Goal: Information Seeking & Learning: Check status

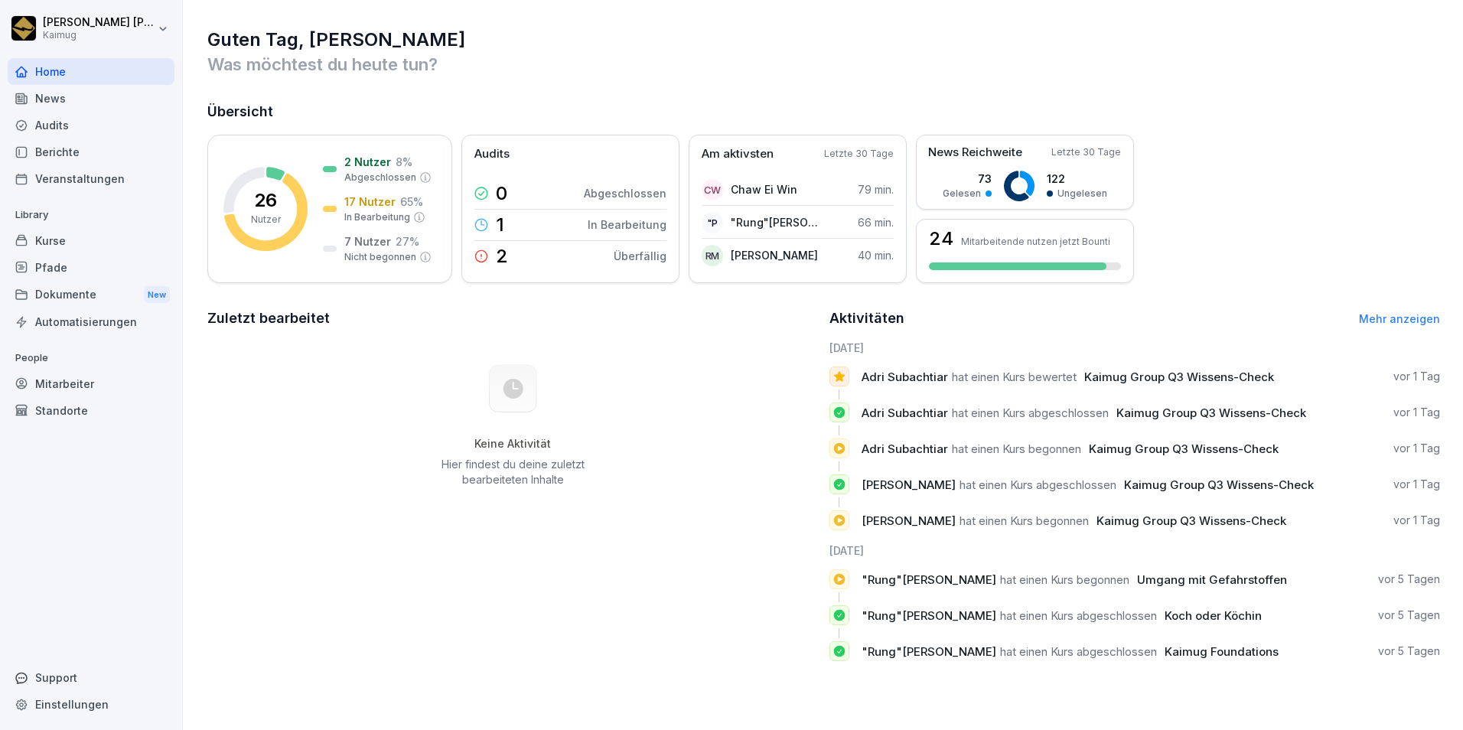
click at [79, 244] on div "Kurse" at bounding box center [91, 240] width 167 height 27
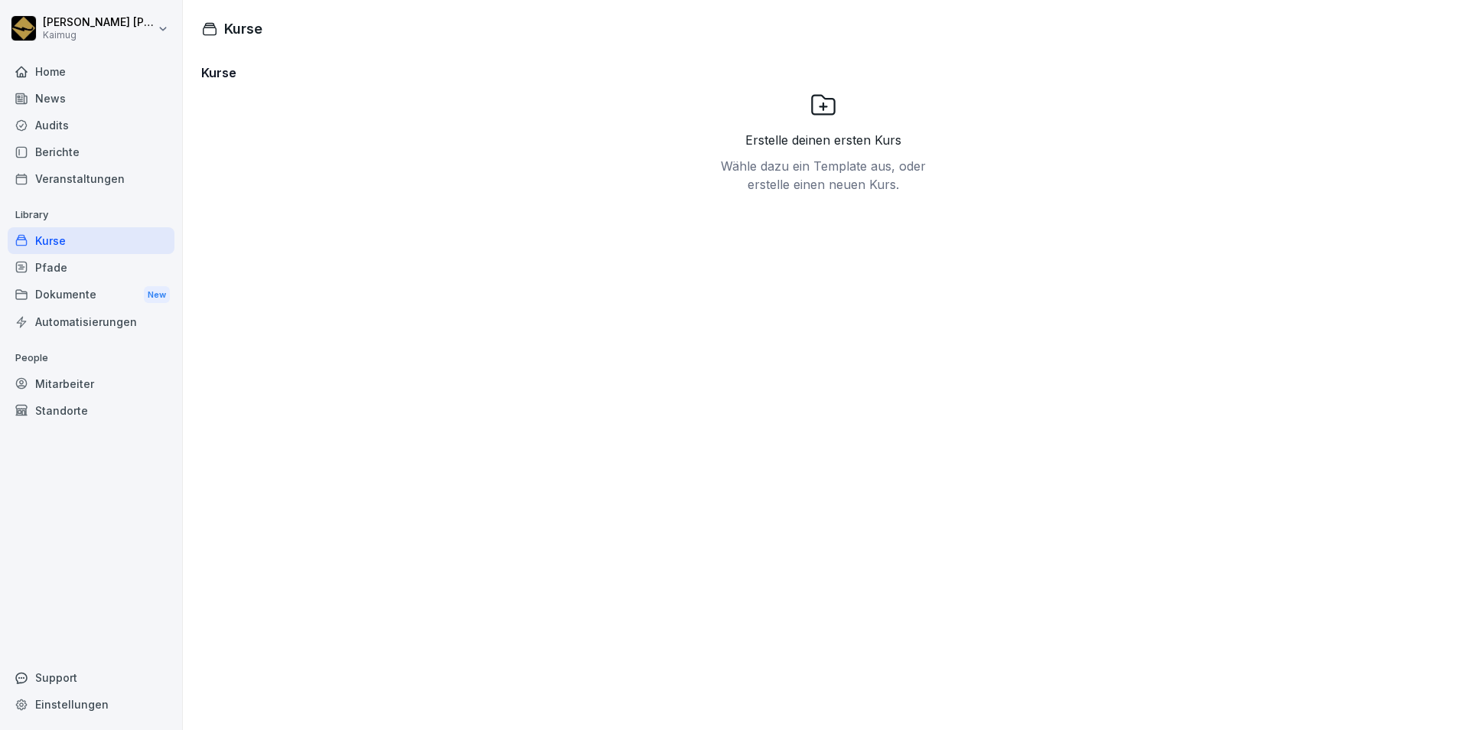
click at [814, 105] on icon at bounding box center [823, 105] width 28 height 28
click at [810, 157] on p "Wähle dazu ein Template aus, oder erstelle einen neuen Kurs." at bounding box center [823, 175] width 214 height 37
click at [211, 71] on h3 "Kurse" at bounding box center [822, 72] width 1243 height 18
click at [226, 19] on h1 "Kurse" at bounding box center [243, 28] width 38 height 21
click at [91, 235] on div "Kurse" at bounding box center [91, 240] width 167 height 27
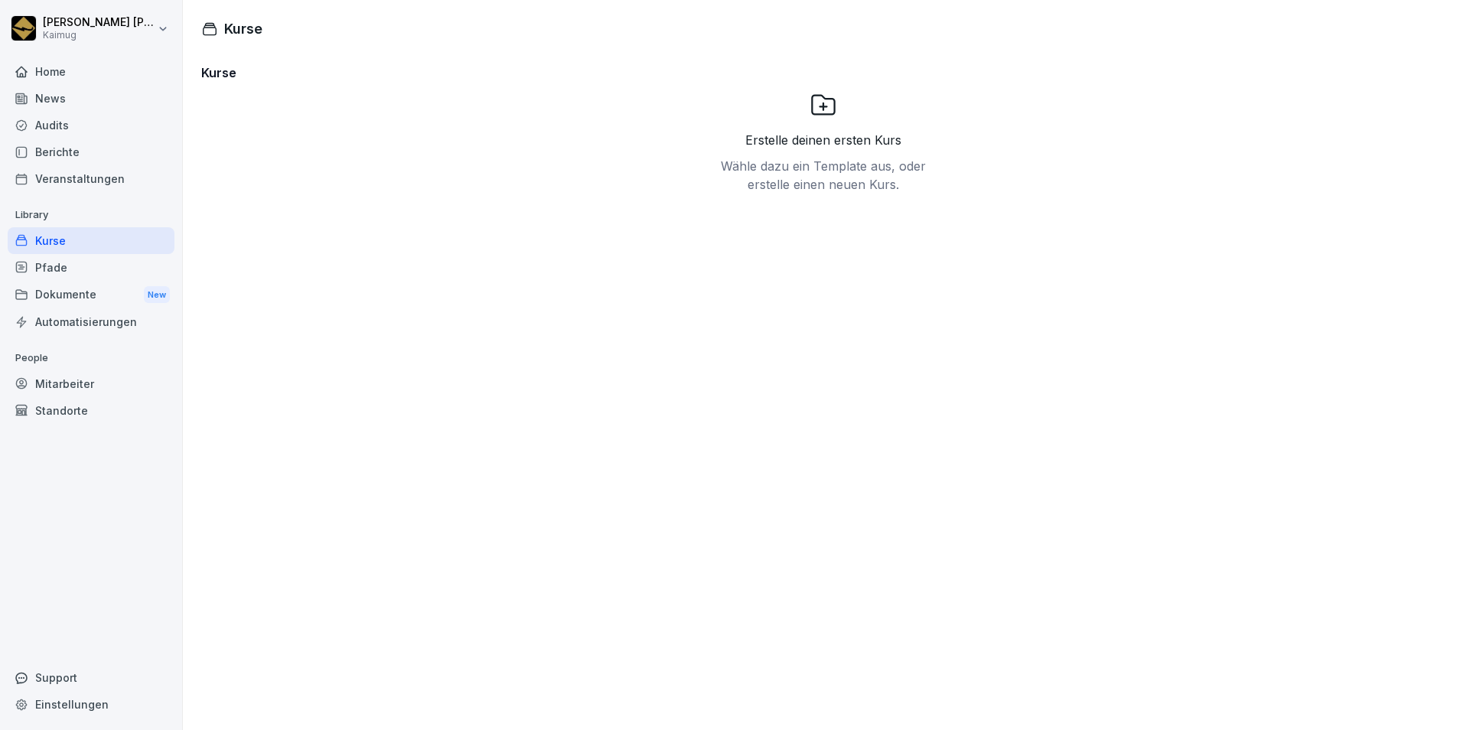
click at [66, 285] on div "Dokumente New" at bounding box center [91, 295] width 167 height 28
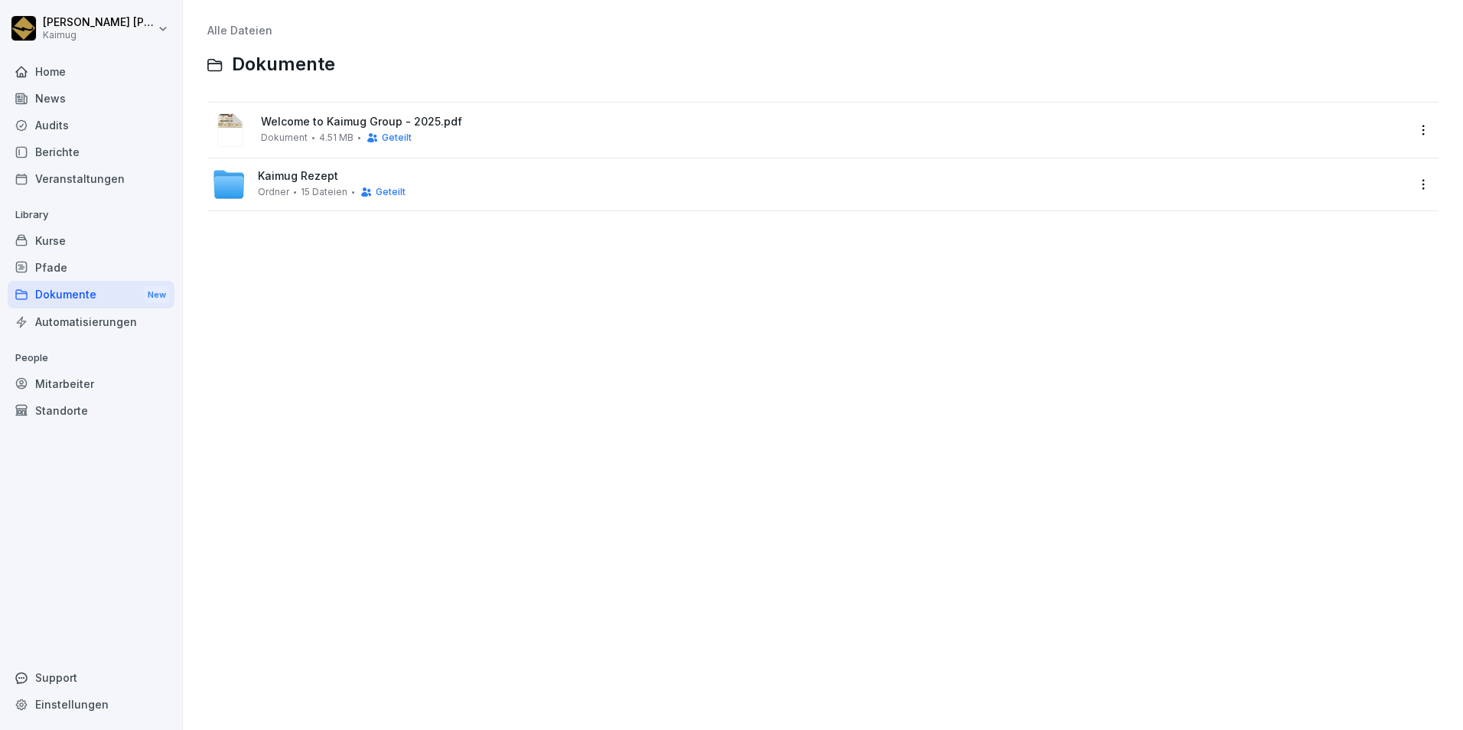
click at [66, 285] on div "Dokumente New" at bounding box center [91, 295] width 167 height 28
click at [47, 71] on div "Home" at bounding box center [91, 71] width 167 height 27
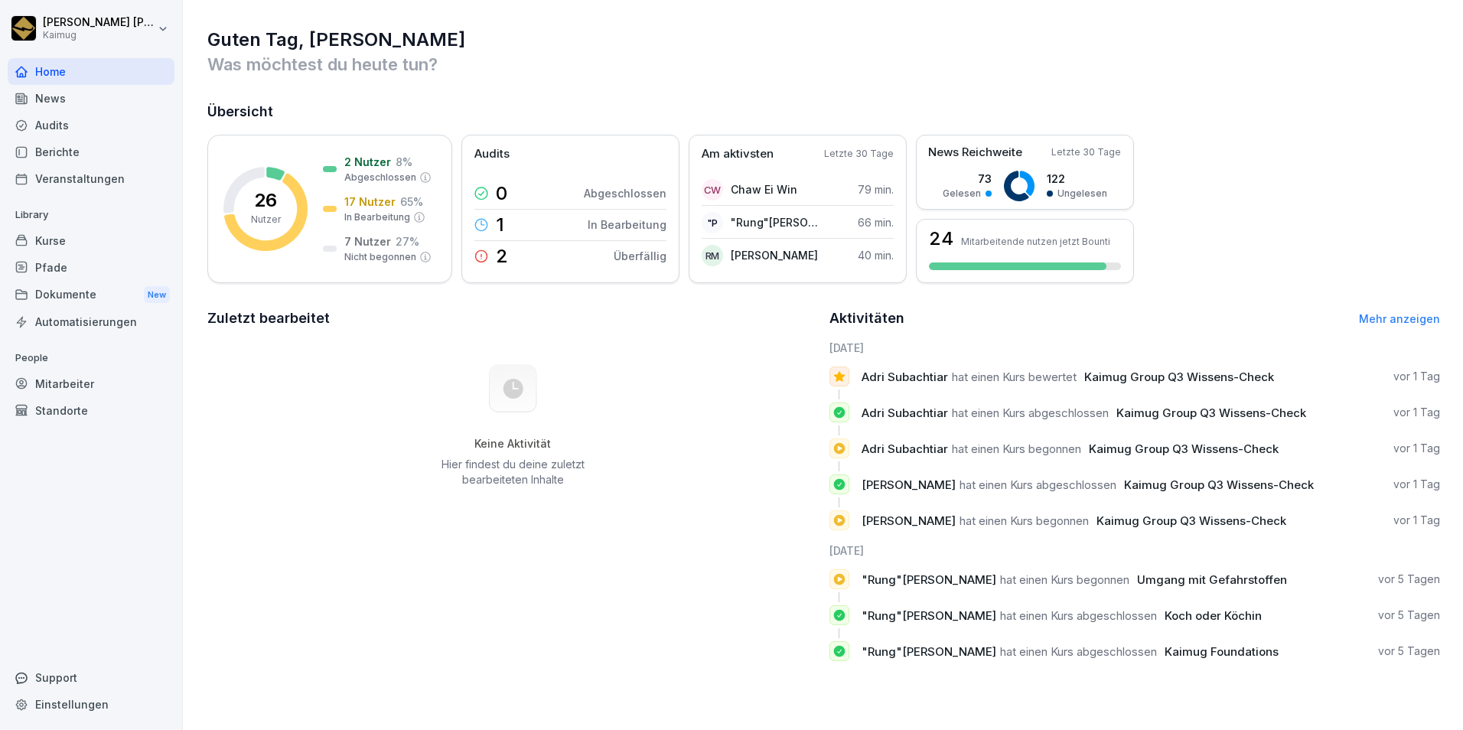
click at [68, 148] on div "Berichte" at bounding box center [91, 151] width 167 height 27
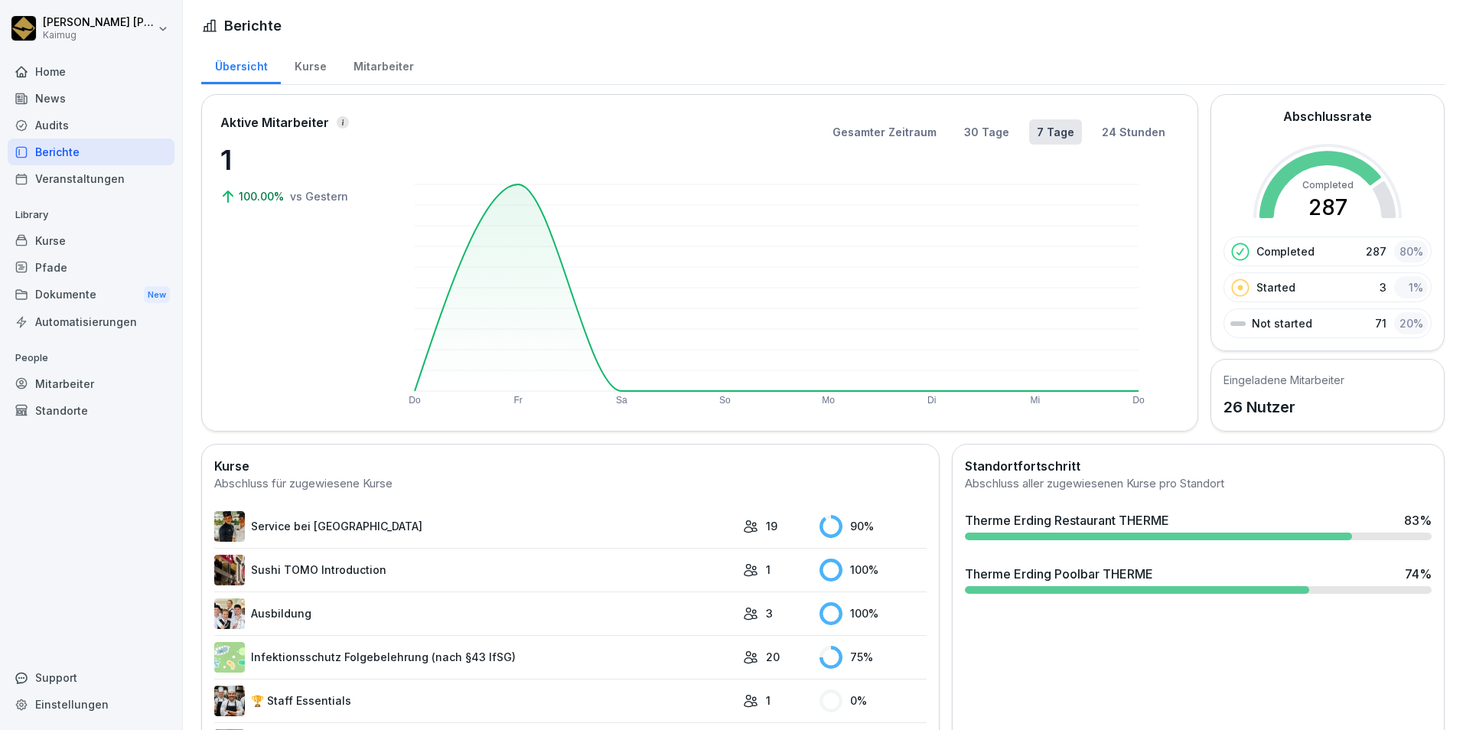
click at [91, 243] on div "Kurse" at bounding box center [91, 240] width 167 height 27
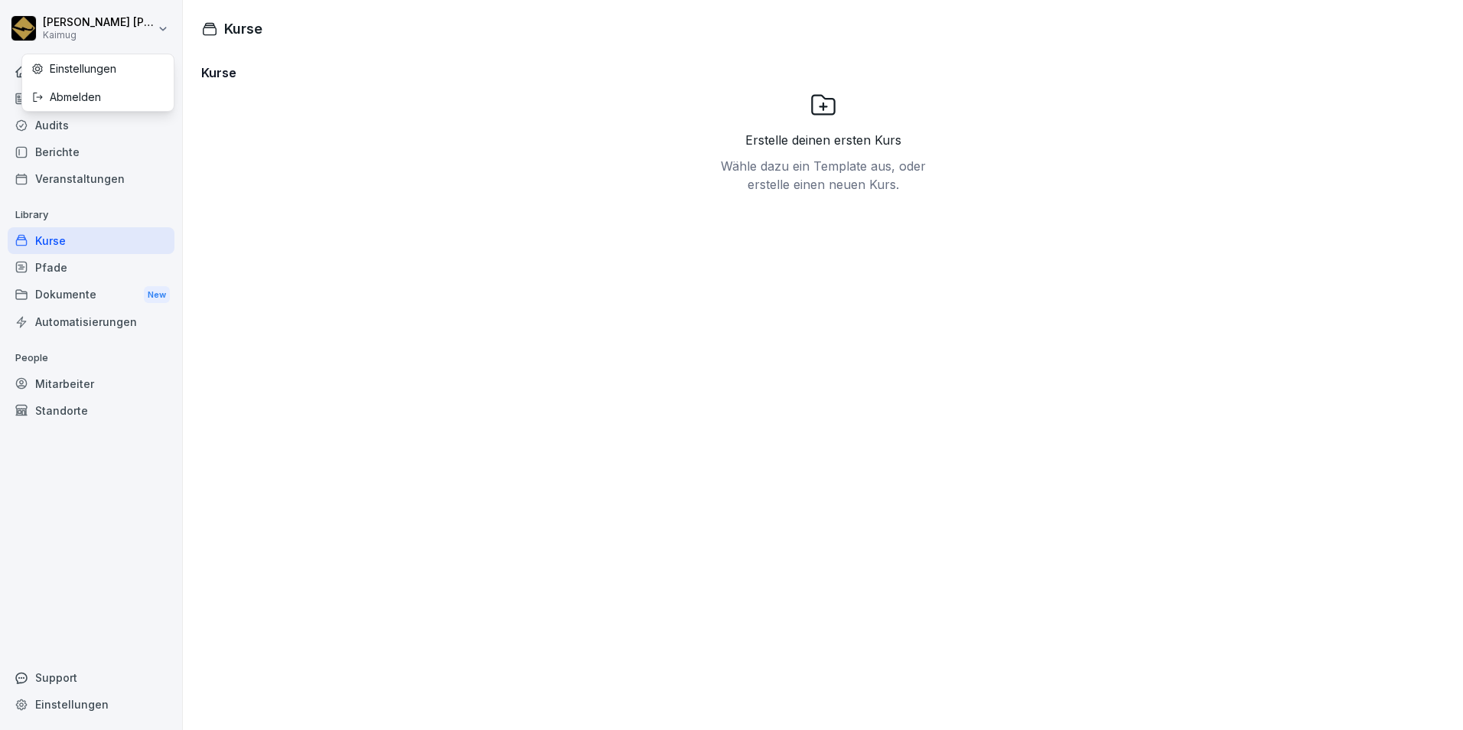
click at [134, 21] on html "Ruth Margaretha Kaimug Home News Audits Berichte Veranstaltungen Library Kurse …" at bounding box center [731, 365] width 1463 height 730
click at [278, 203] on html "Ruth Margaretha Kaimug Home News Audits Berichte Veranstaltungen Library Kurse …" at bounding box center [731, 365] width 1463 height 730
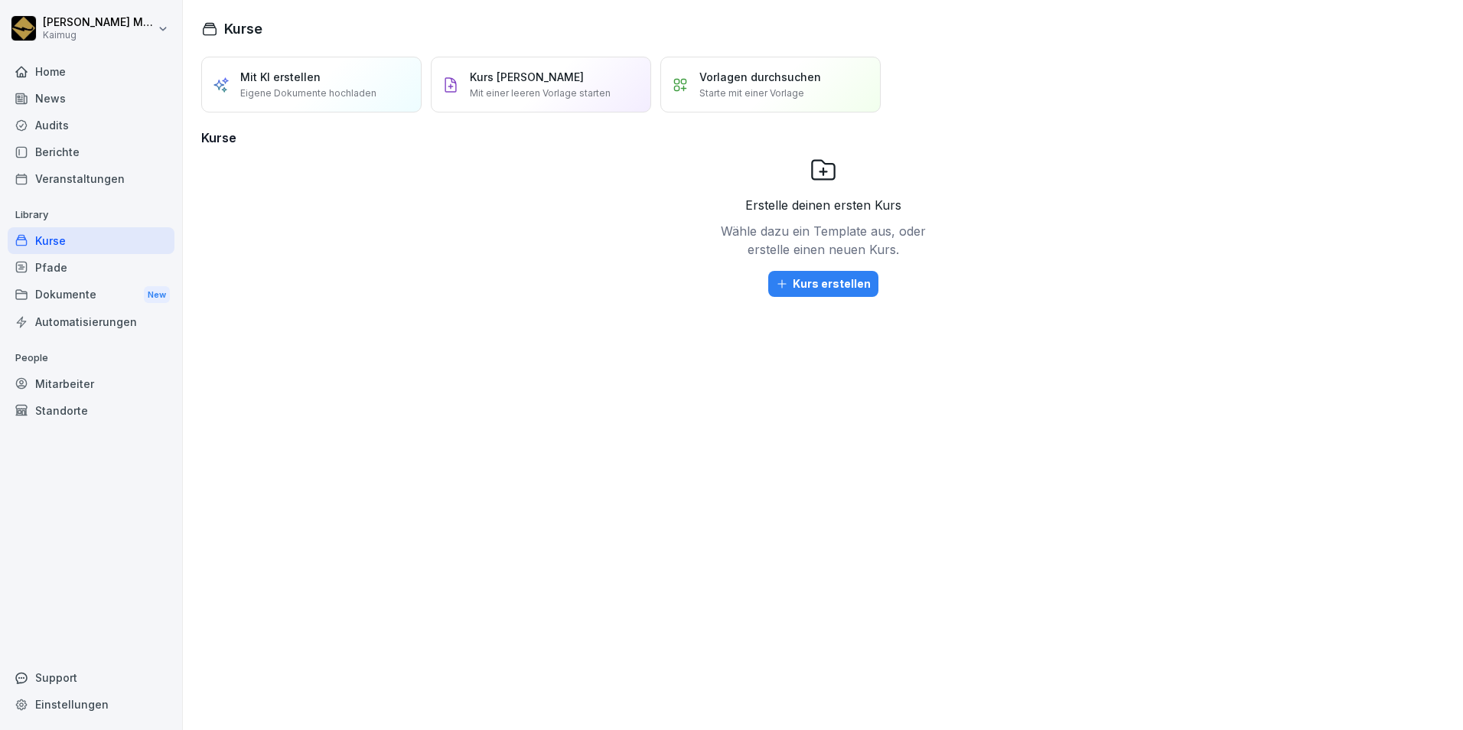
click at [108, 273] on div "Pfade" at bounding box center [91, 267] width 167 height 27
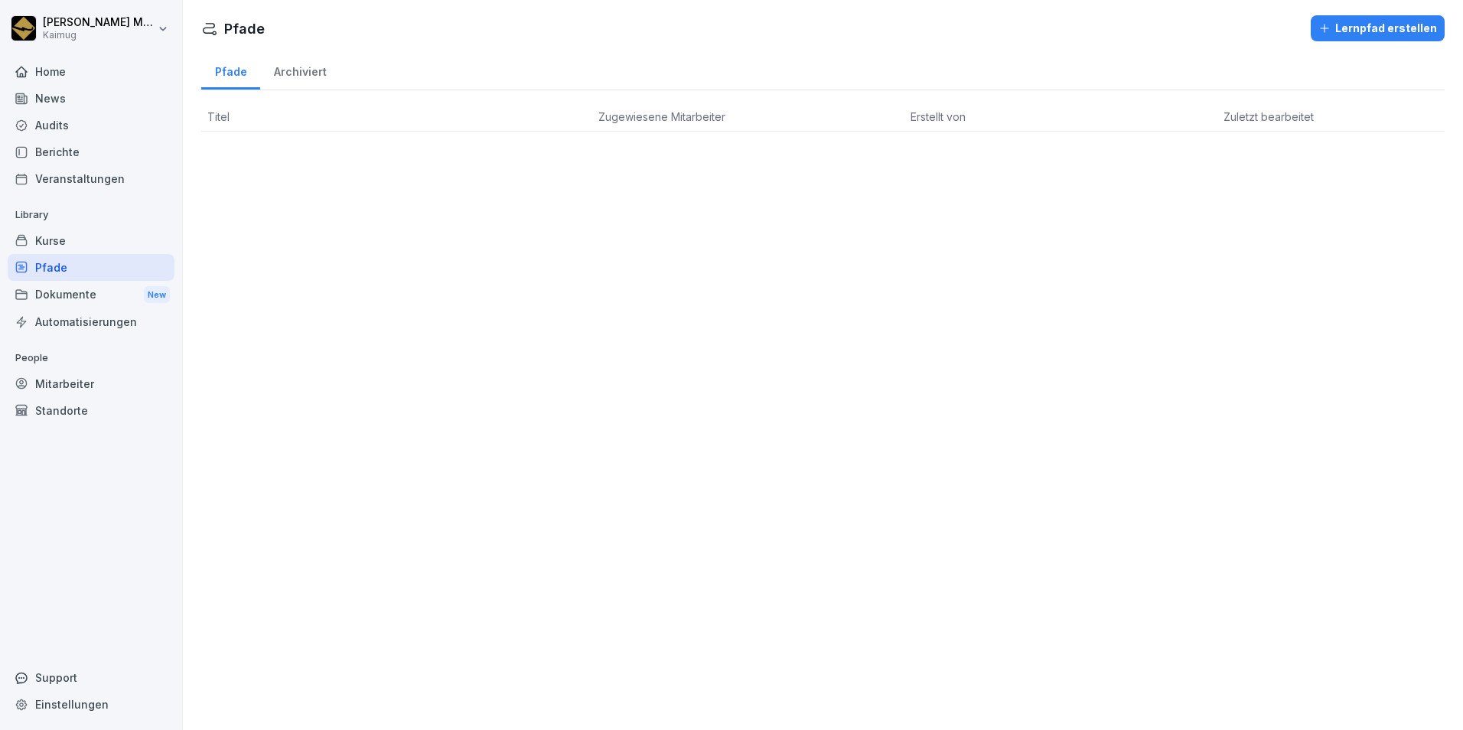
click at [99, 169] on div "Veranstaltungen" at bounding box center [91, 178] width 167 height 27
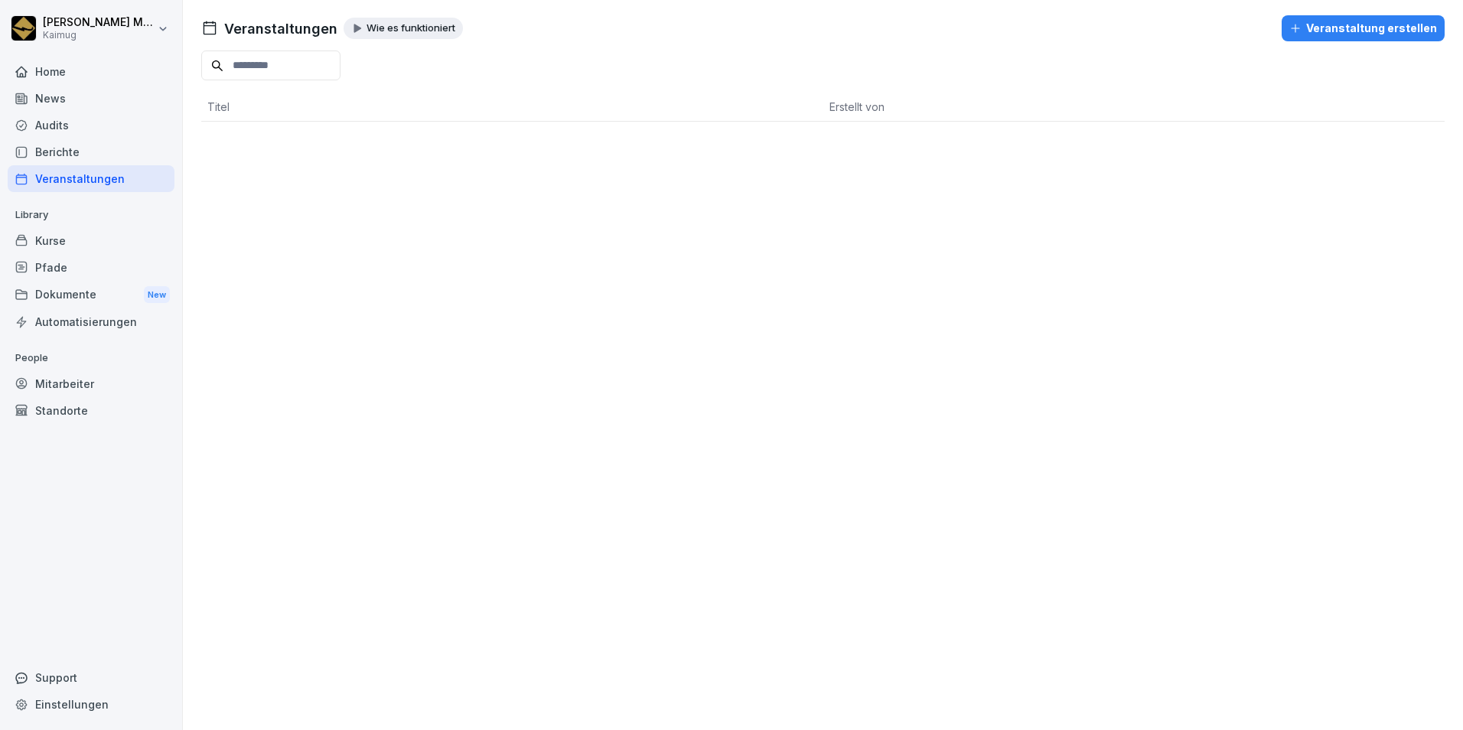
click at [84, 142] on div "Berichte" at bounding box center [91, 151] width 167 height 27
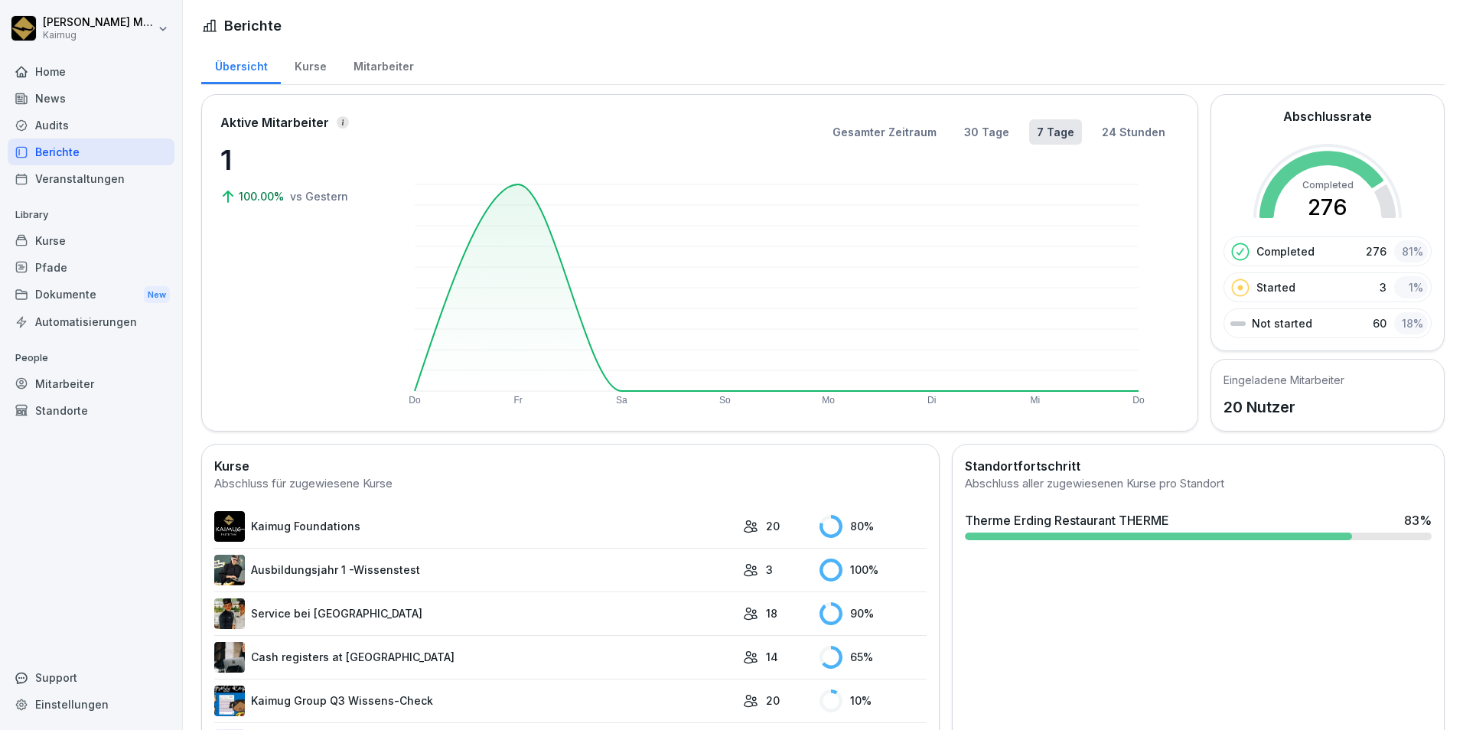
click at [84, 126] on div "Audits" at bounding box center [91, 125] width 167 height 27
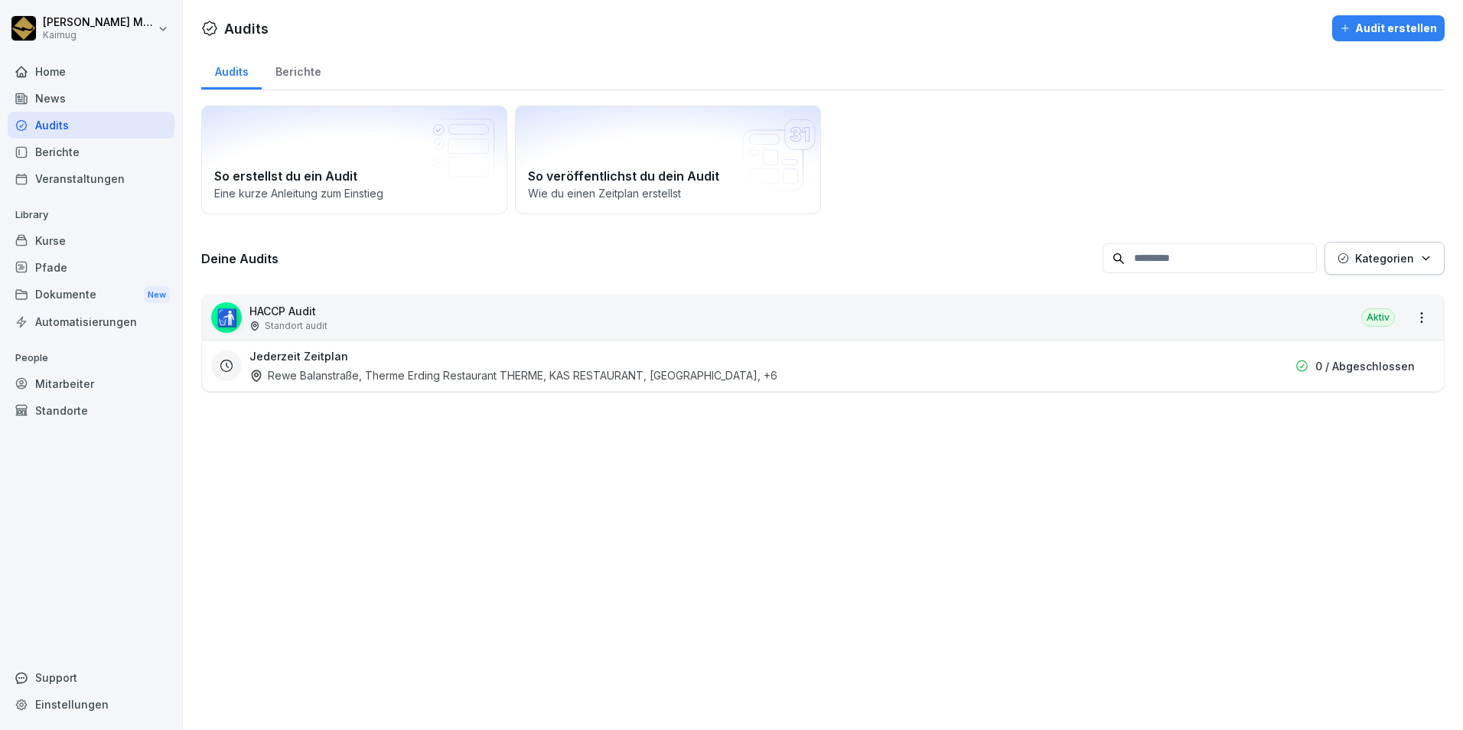
click at [465, 360] on div "Jederzeit Zeitplan Rewe Balanstraße, Therme Erding Restaurant THERME, KAS RESTA…" at bounding box center [736, 365] width 974 height 35
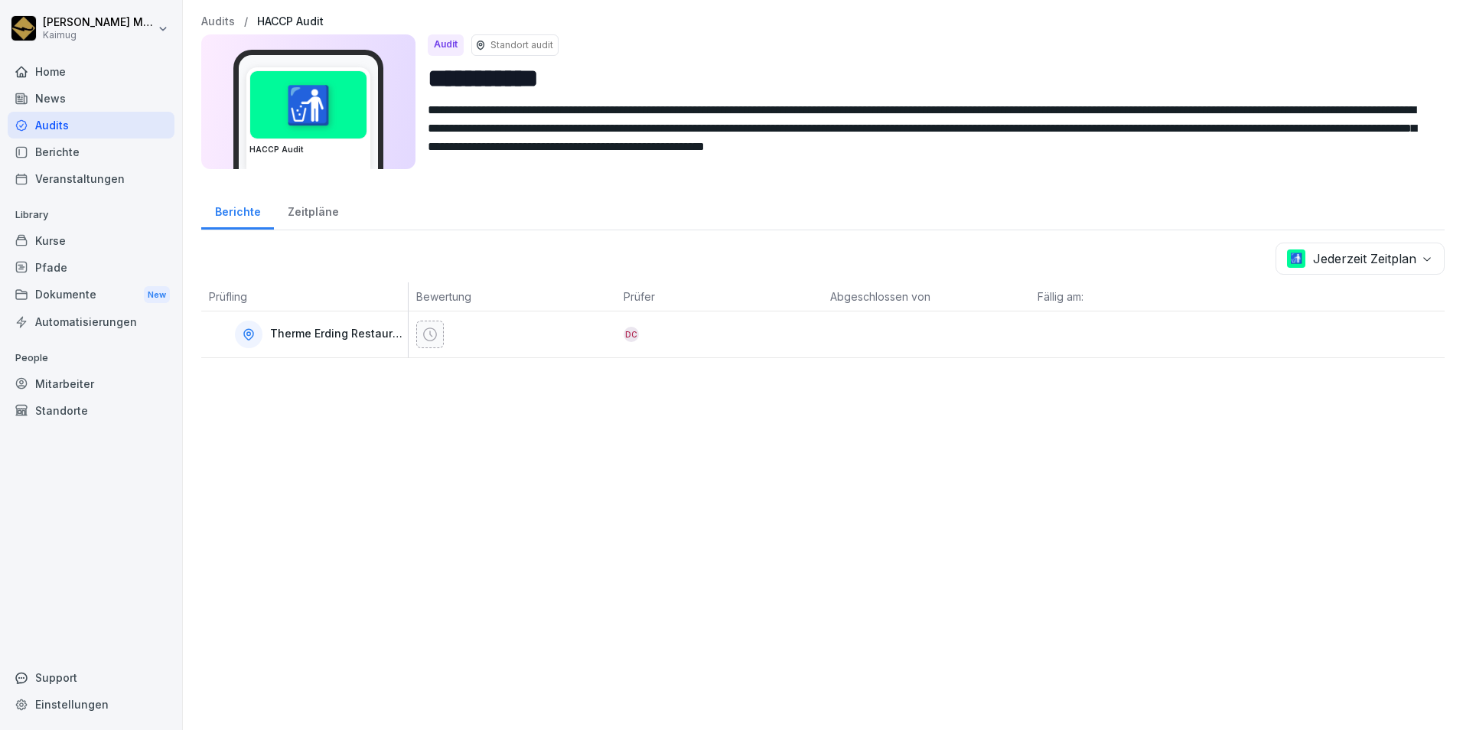
click at [66, 93] on div "News" at bounding box center [91, 98] width 167 height 27
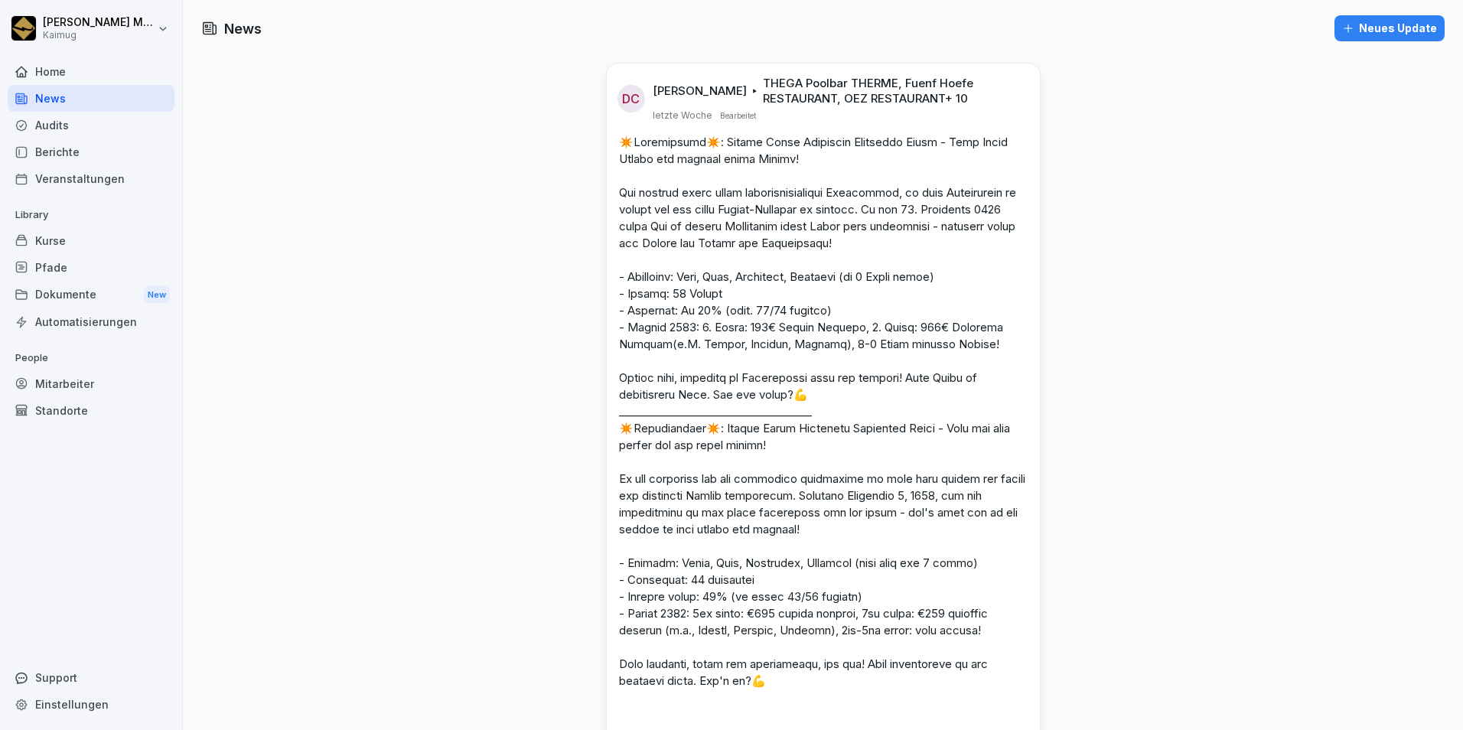
click at [67, 67] on div "Home" at bounding box center [91, 71] width 167 height 27
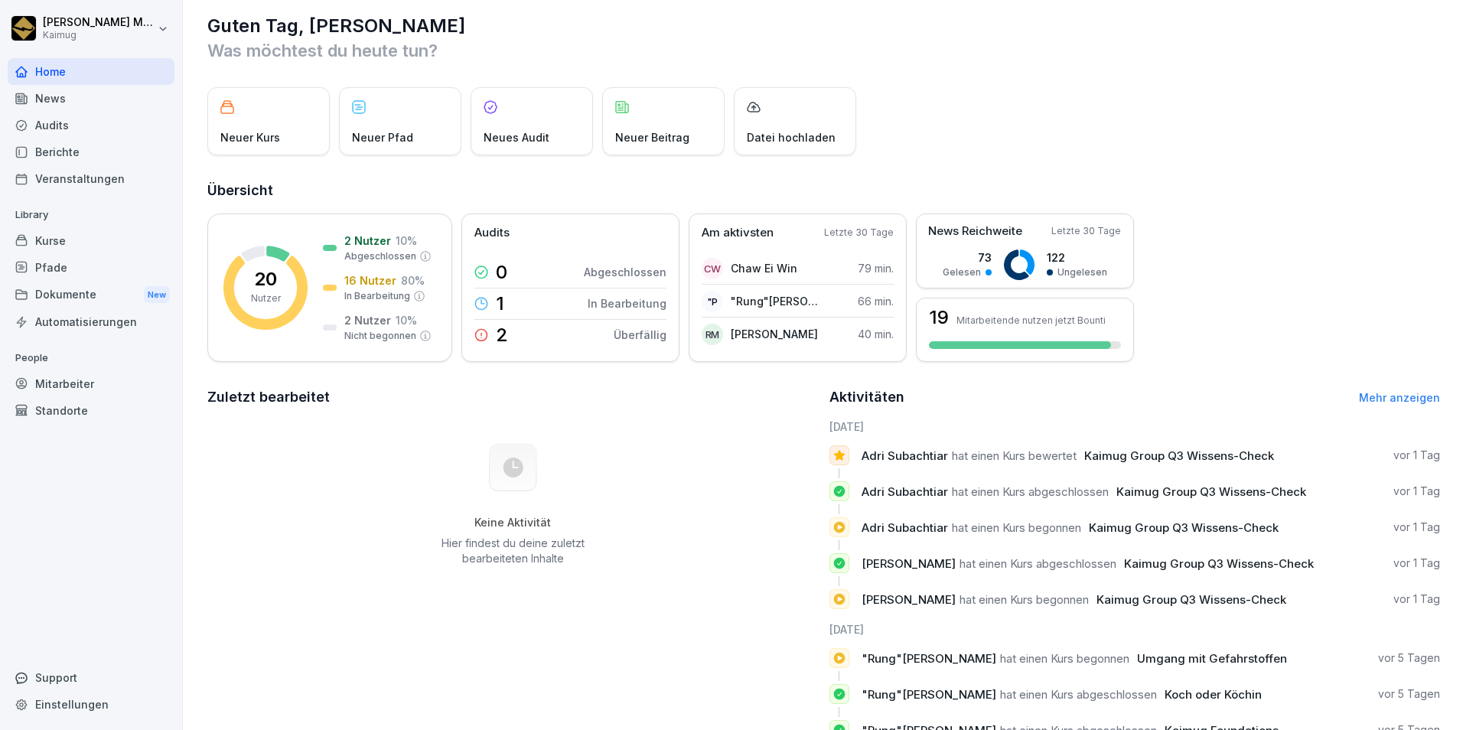
scroll to position [15, 0]
click at [590, 330] on div "2 Überfällig" at bounding box center [570, 334] width 192 height 31
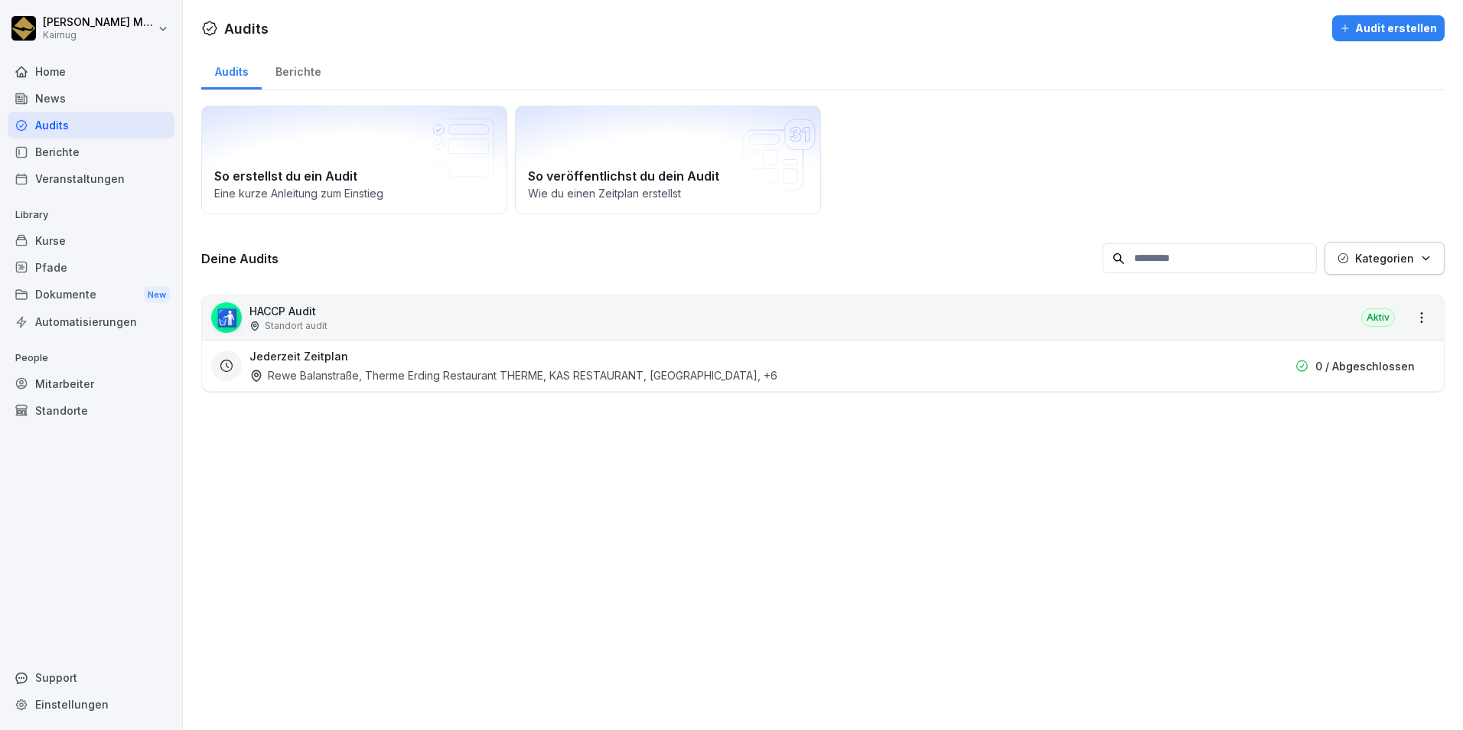
click at [73, 74] on div "Home" at bounding box center [91, 71] width 167 height 27
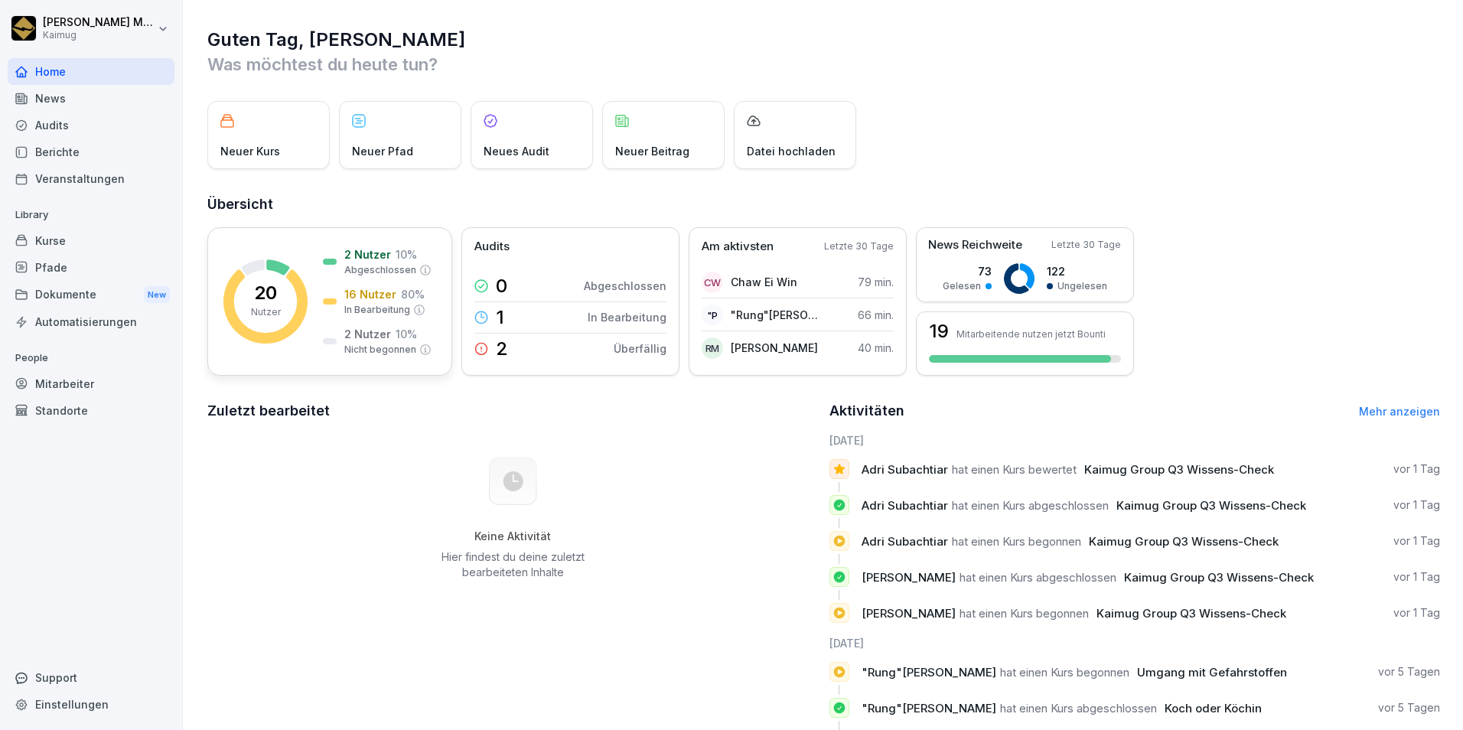
click at [275, 302] on p "20" at bounding box center [265, 293] width 23 height 18
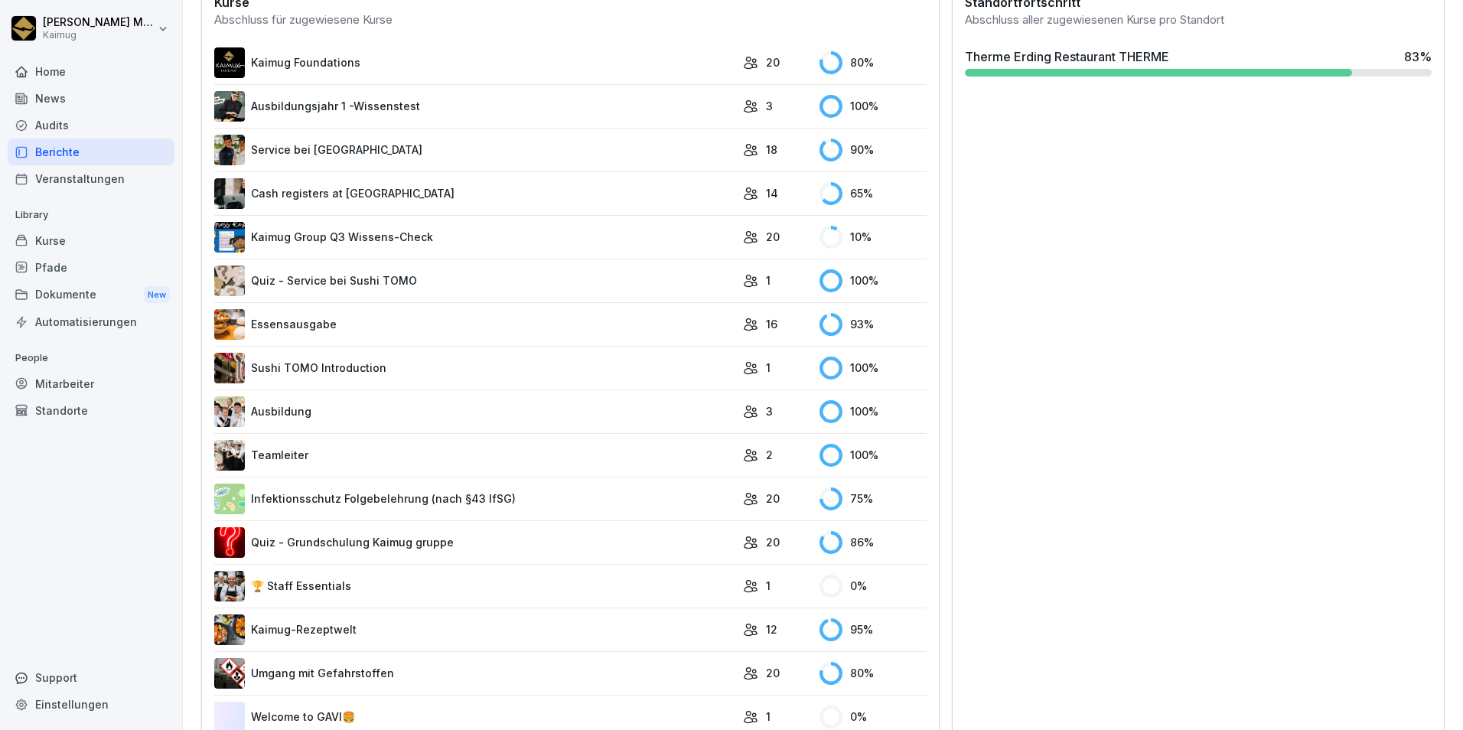
scroll to position [464, 0]
click at [434, 484] on link "Infektionsschutz Folgebelehrung (nach §43 IfSG)" at bounding box center [474, 498] width 521 height 31
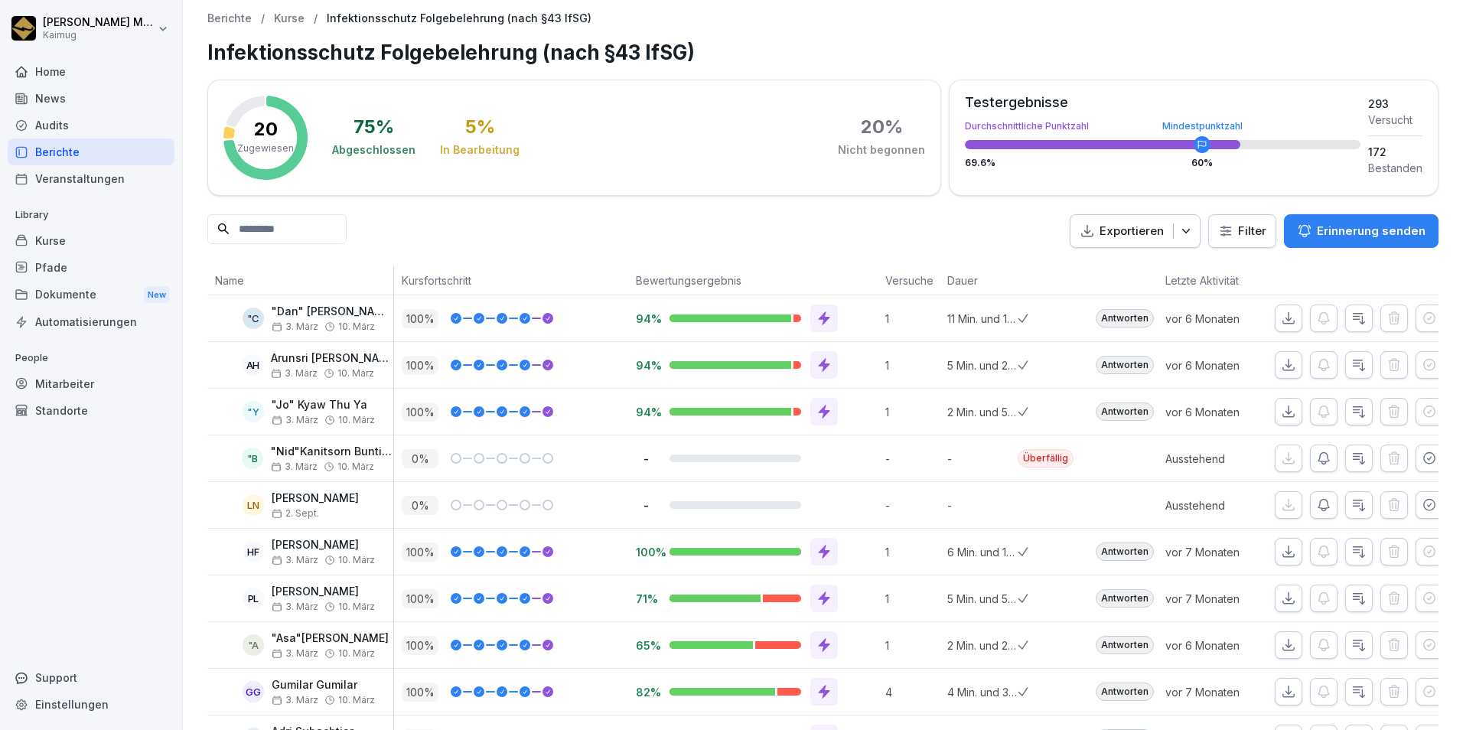
click at [42, 74] on div "Home" at bounding box center [91, 71] width 167 height 27
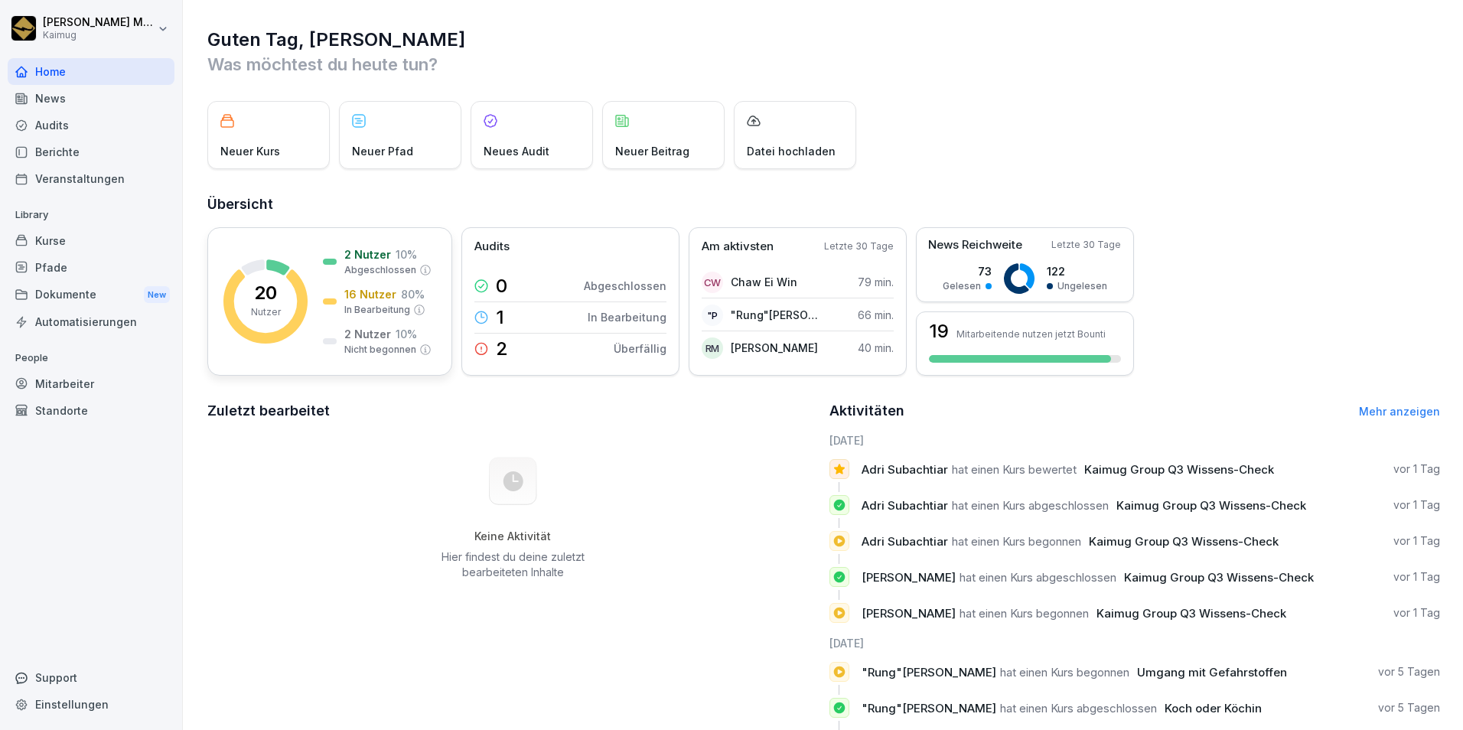
click at [266, 294] on p "20" at bounding box center [265, 293] width 23 height 18
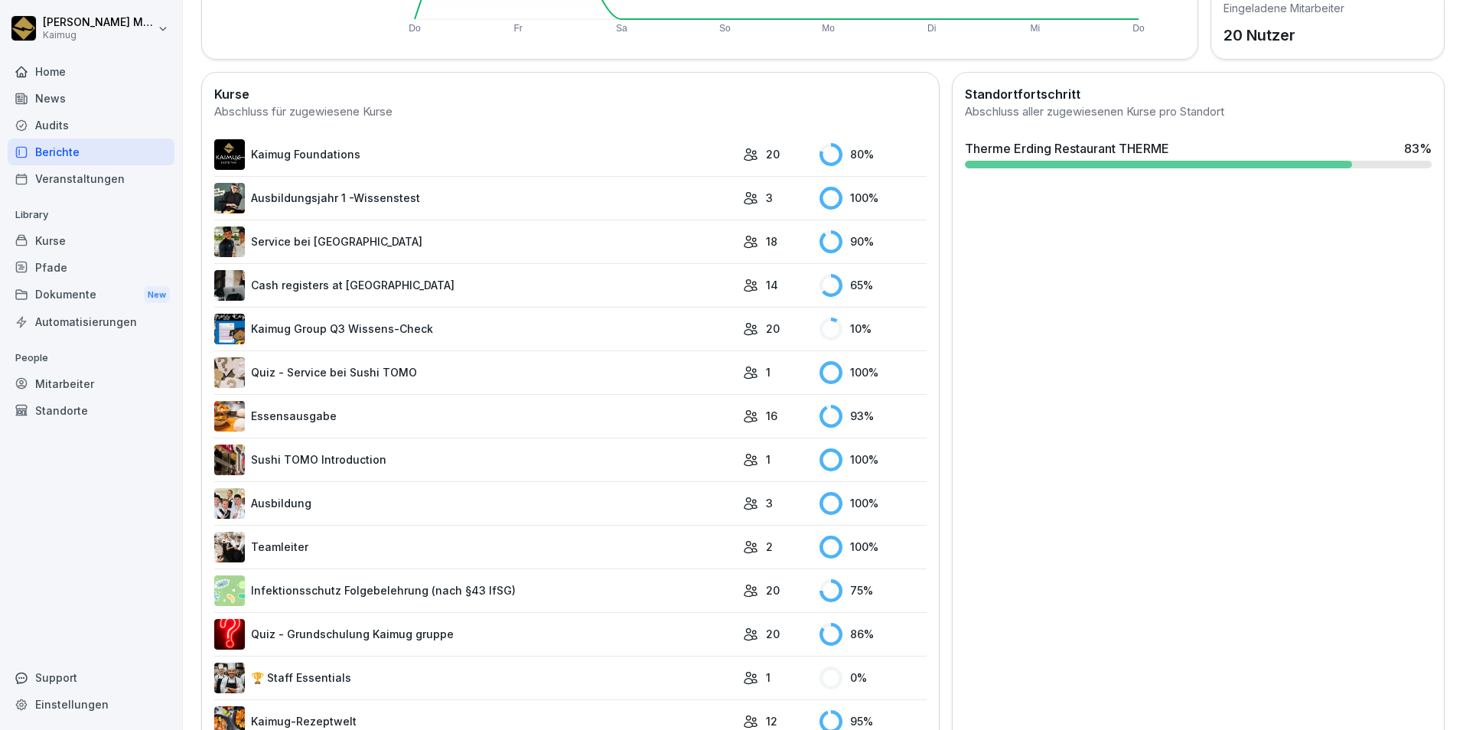
scroll to position [373, 0]
click at [399, 595] on link "Infektionsschutz Folgebelehrung (nach §43 IfSG)" at bounding box center [474, 589] width 521 height 31
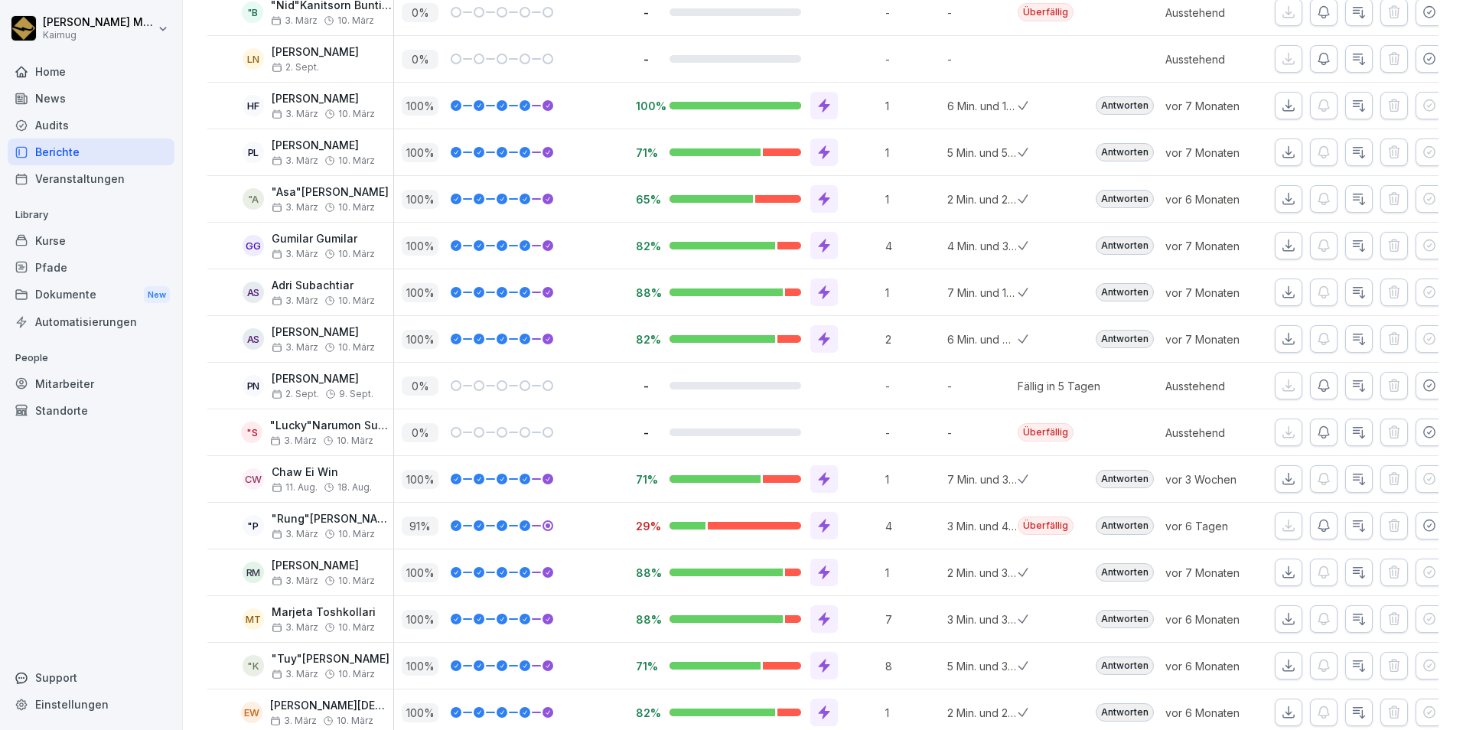
scroll to position [534, 0]
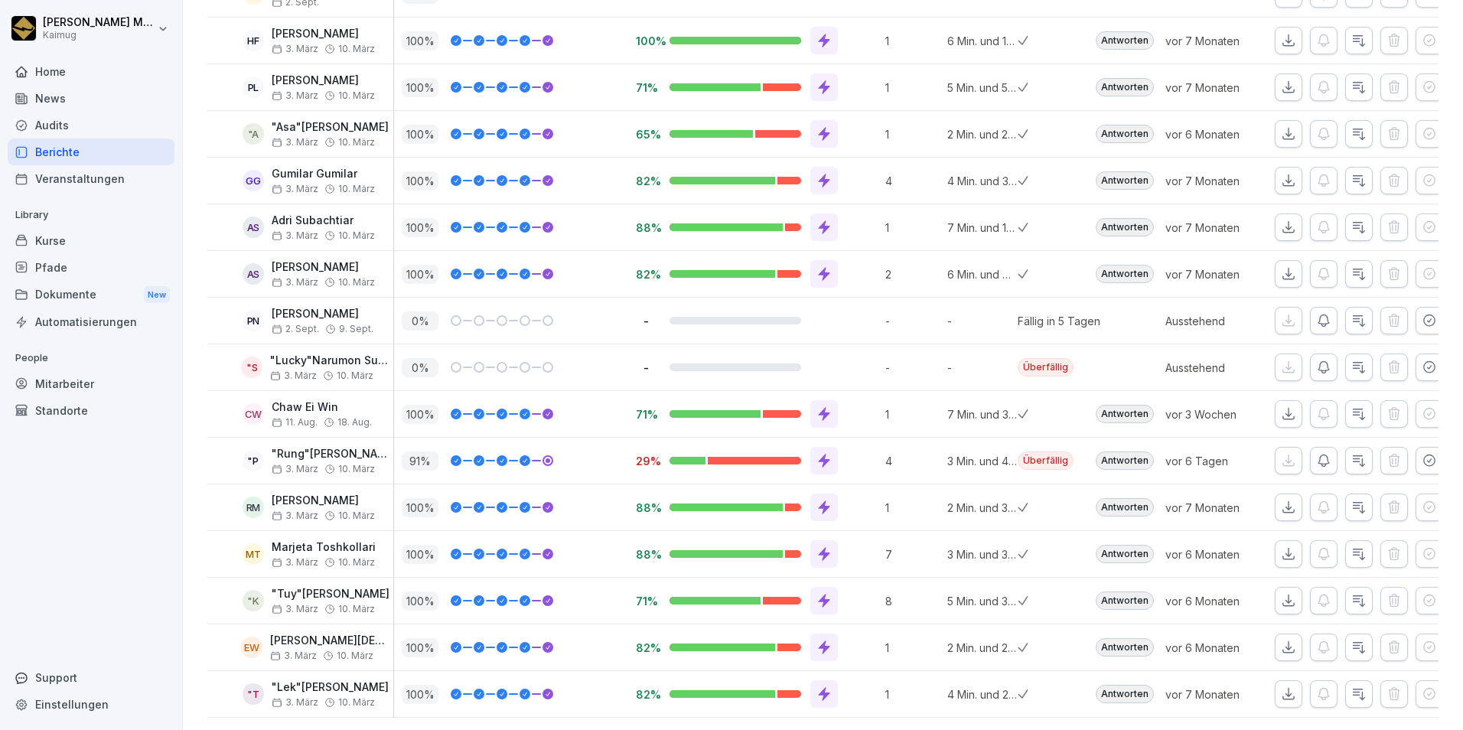
click at [988, 438] on div "3 Min. und 48 Sek." at bounding box center [978, 461] width 78 height 46
click at [532, 455] on div at bounding box center [542, 460] width 21 height 11
click at [545, 458] on div at bounding box center [547, 460] width 5 height 5
click at [498, 456] on icon at bounding box center [502, 460] width 8 height 9
click at [354, 447] on p ""Rung"[PERSON_NAME]" at bounding box center [333, 453] width 122 height 13
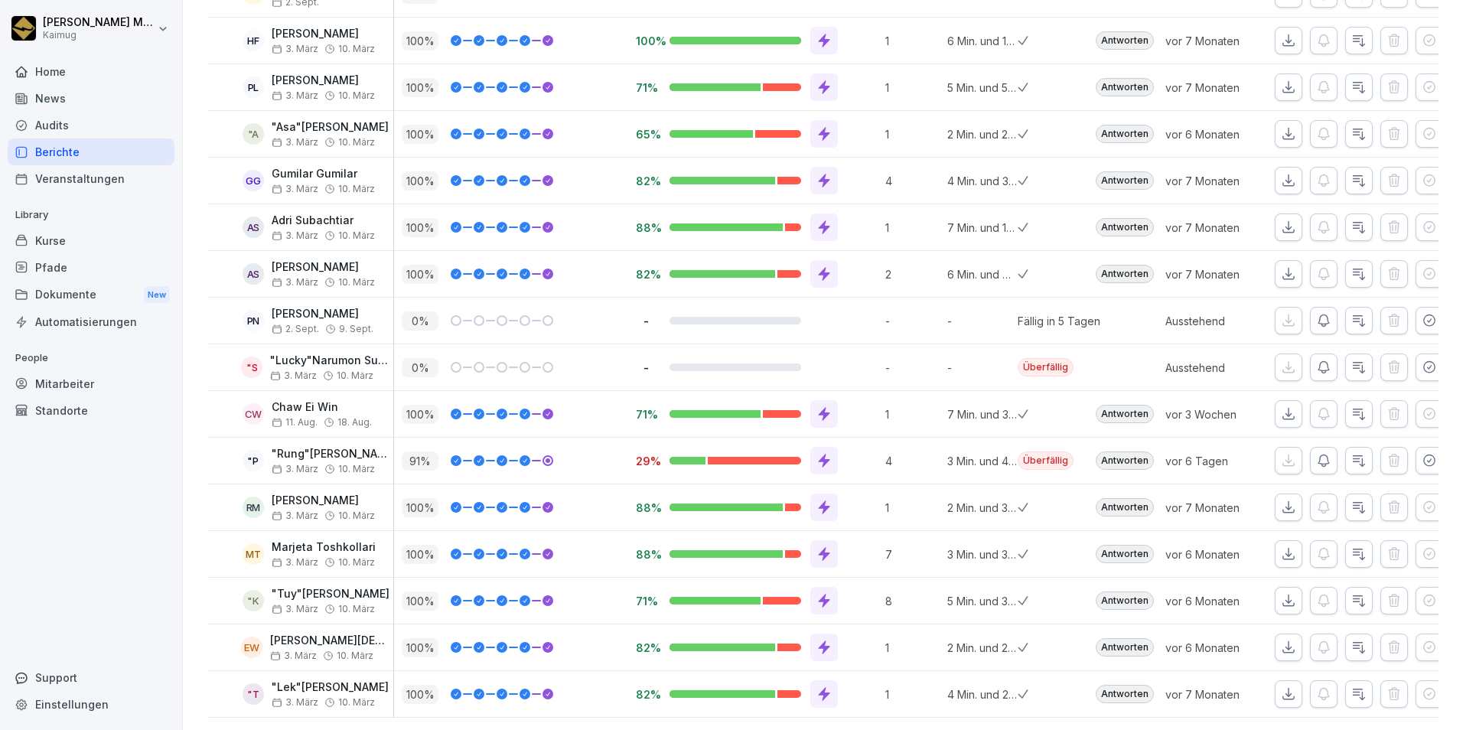
click at [850, 447] on div "29%" at bounding box center [757, 461] width 242 height 28
click at [1204, 453] on p "vor 6 Tagen" at bounding box center [1219, 461] width 109 height 16
click at [1345, 447] on button "button" at bounding box center [1359, 461] width 28 height 28
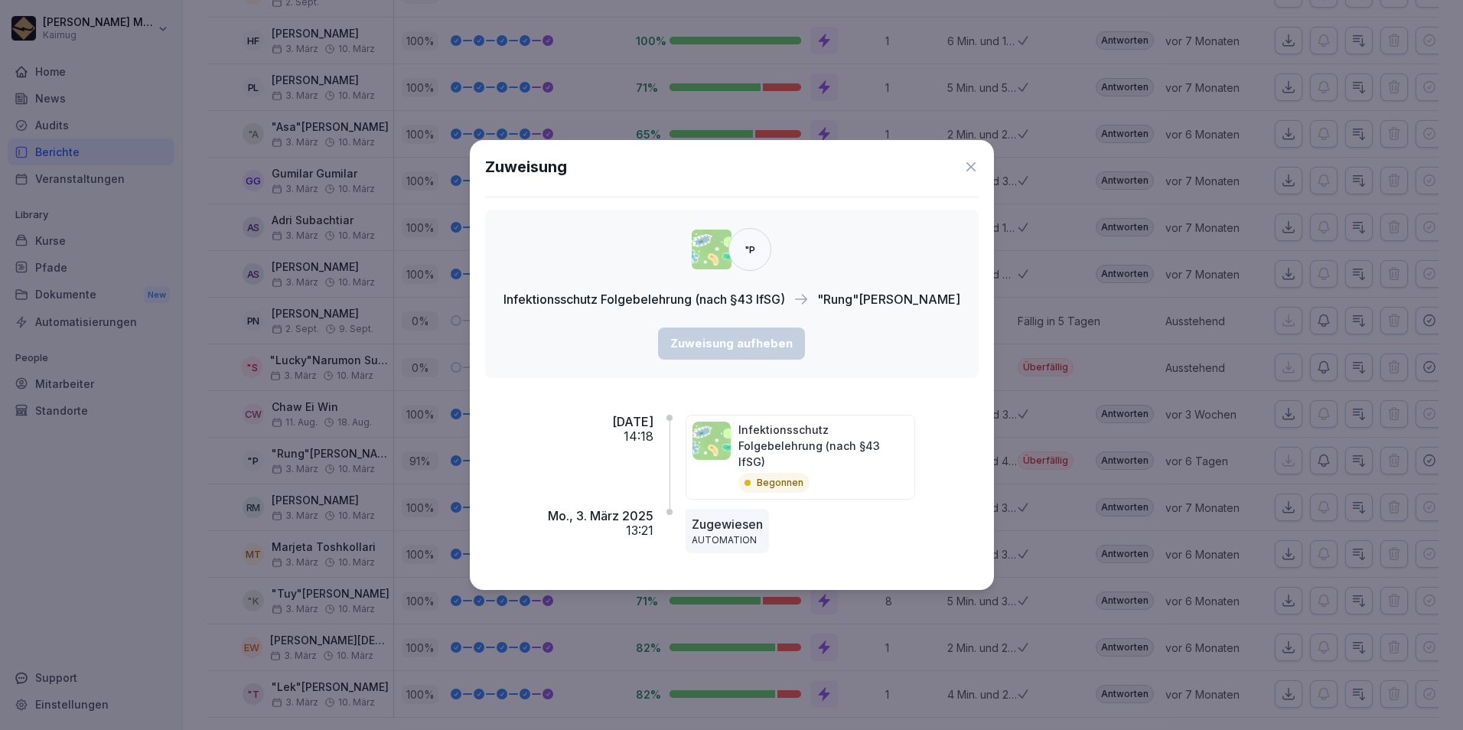
click at [978, 178] on div "Zuweisung" at bounding box center [731, 166] width 493 height 23
click at [978, 174] on icon at bounding box center [970, 166] width 15 height 15
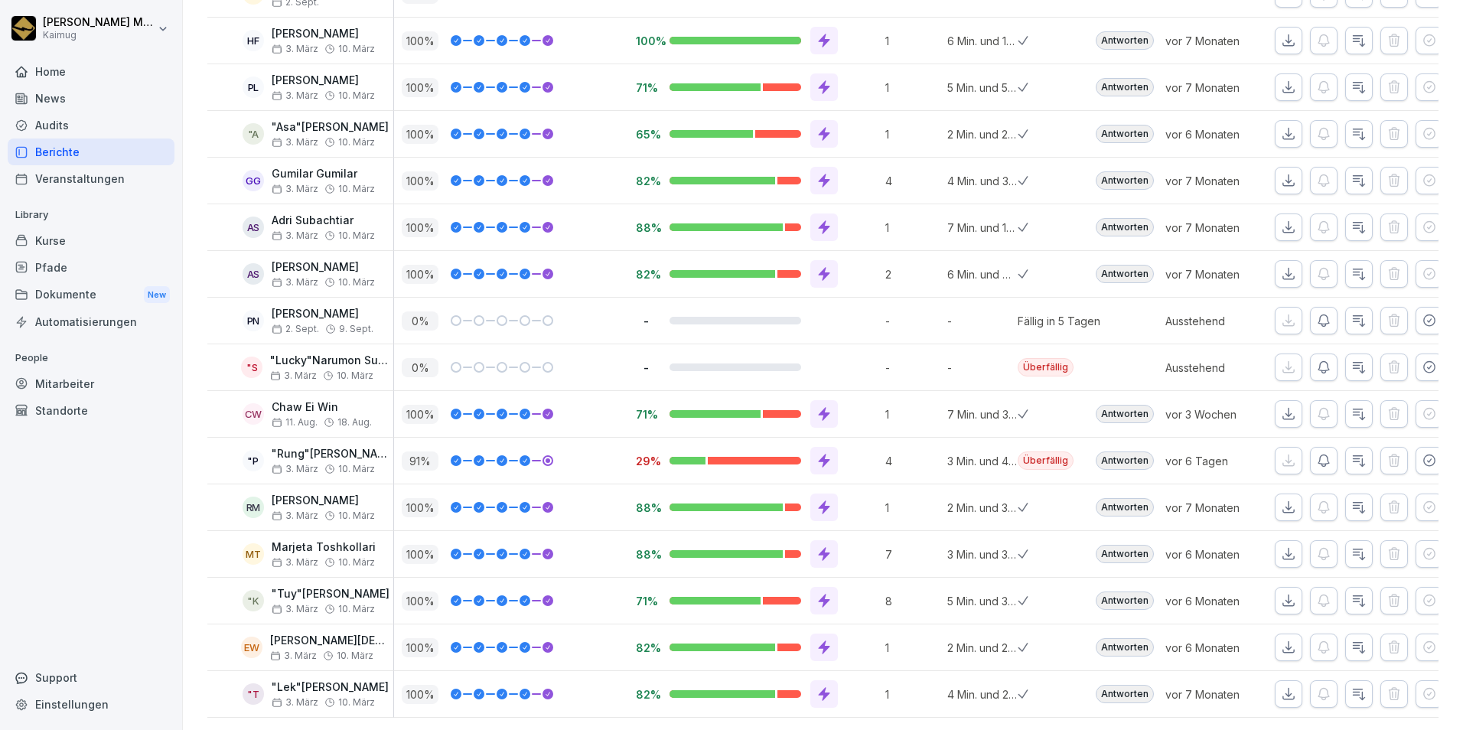
click at [925, 544] on div "7" at bounding box center [908, 554] width 62 height 46
